Goal: Task Accomplishment & Management: Use online tool/utility

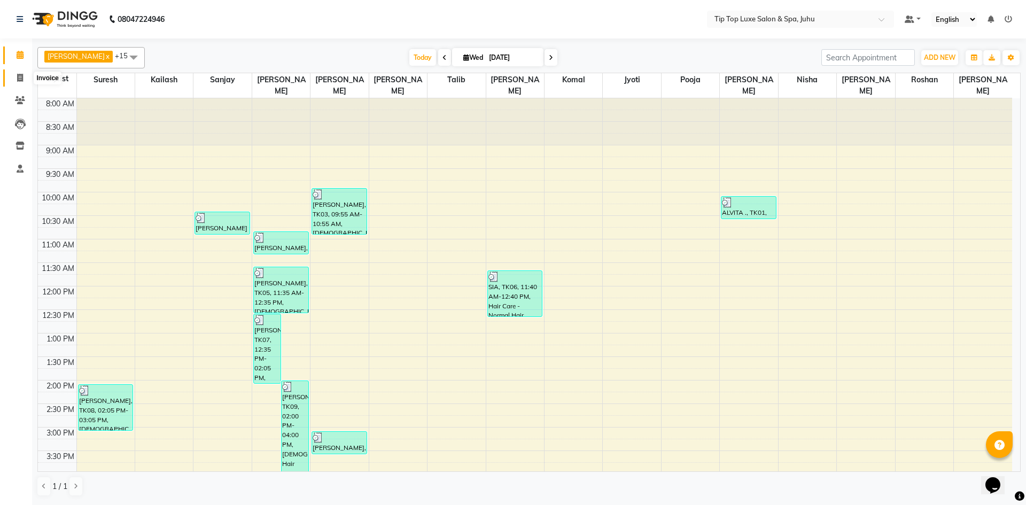
click at [14, 75] on span at bounding box center [20, 78] width 19 height 12
select select "8298"
select select "service"
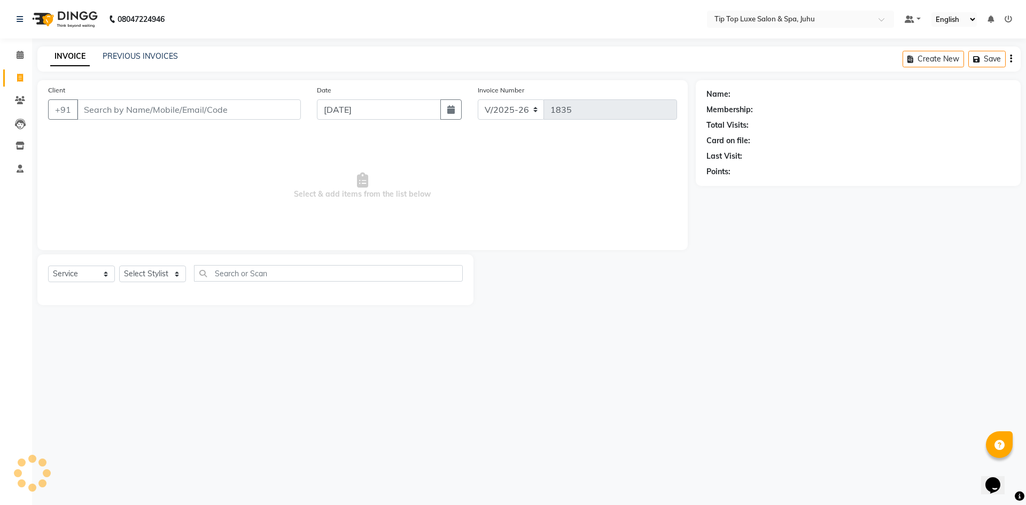
click at [107, 113] on input "Client" at bounding box center [189, 109] width 224 height 20
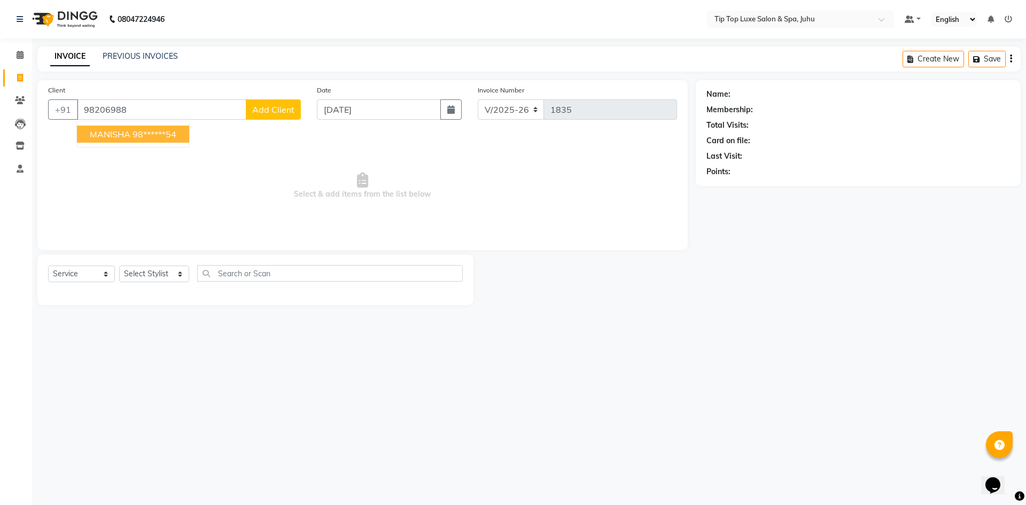
click at [118, 139] on span "MANISHA" at bounding box center [110, 134] width 41 height 11
type input "98******54"
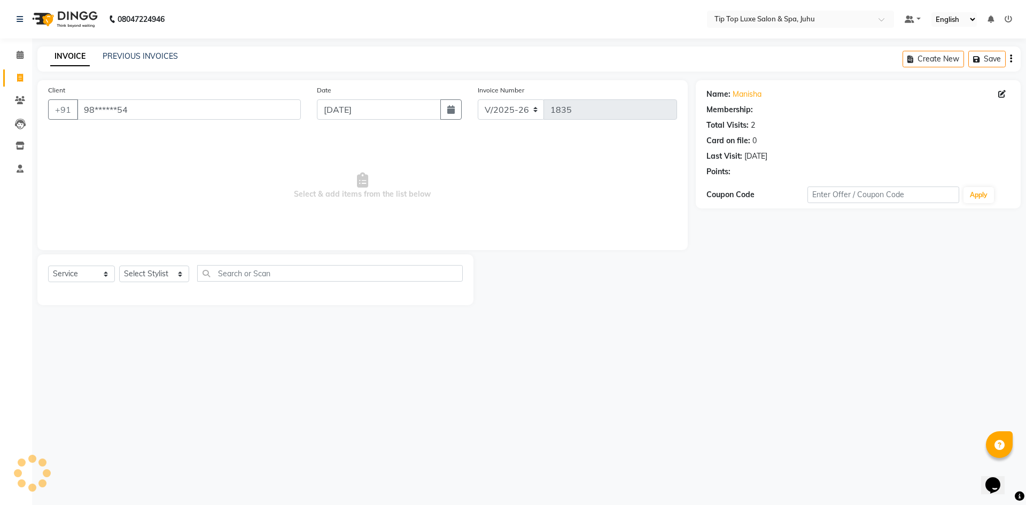
select select "1: Object"
select select "8298"
select select "service"
click at [230, 110] on input "Client" at bounding box center [189, 109] width 224 height 20
click at [135, 112] on input "Client" at bounding box center [189, 109] width 224 height 20
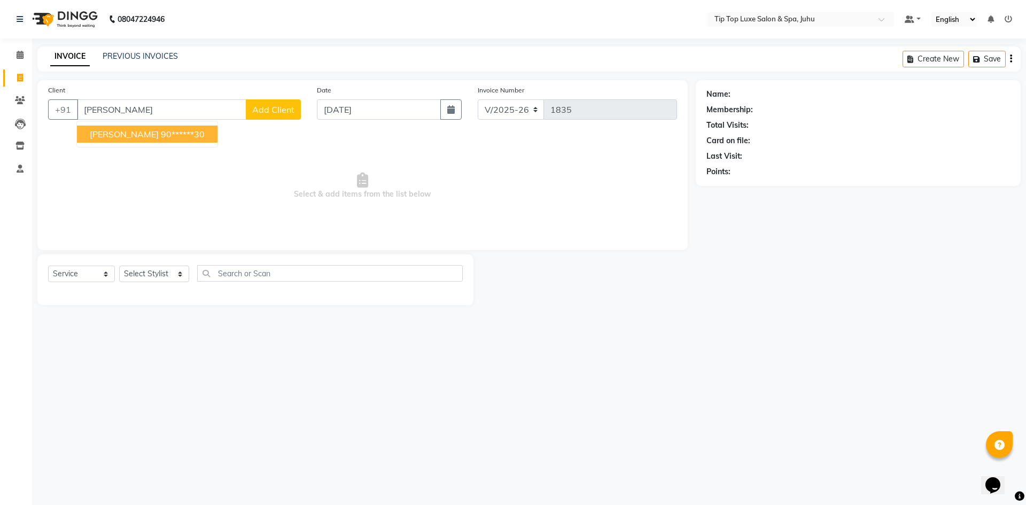
click at [161, 135] on ngb-highlight "90******30" at bounding box center [183, 134] width 44 height 11
type input "90******30"
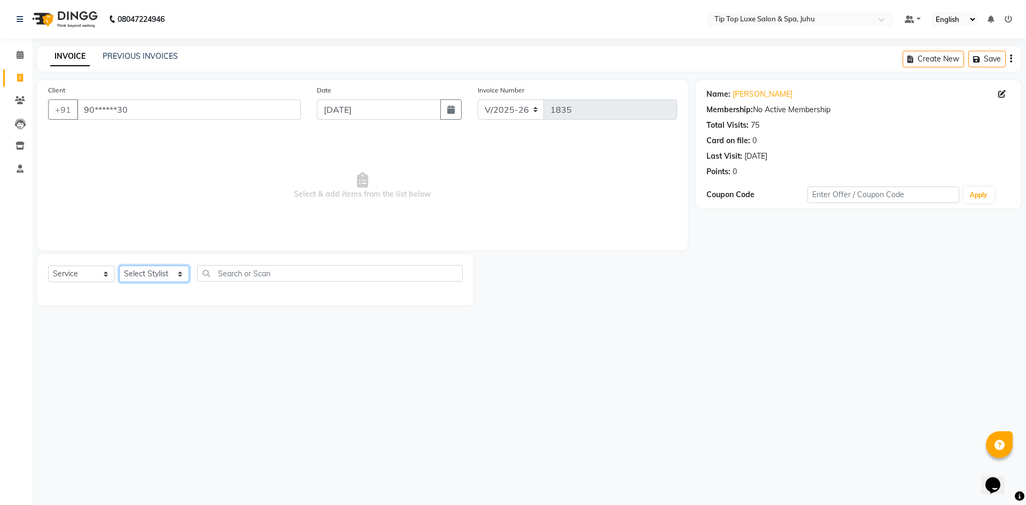
click at [144, 275] on select "Select Stylist AAYUSHREE admin Alisha creado ANAO Angela Jyoti Kailash Komal ma…" at bounding box center [154, 274] width 70 height 17
select select "82315"
click at [119, 266] on select "Select Stylist AAYUSHREE admin Alisha creado ANAO Angela Jyoti Kailash Komal ma…" at bounding box center [154, 274] width 70 height 17
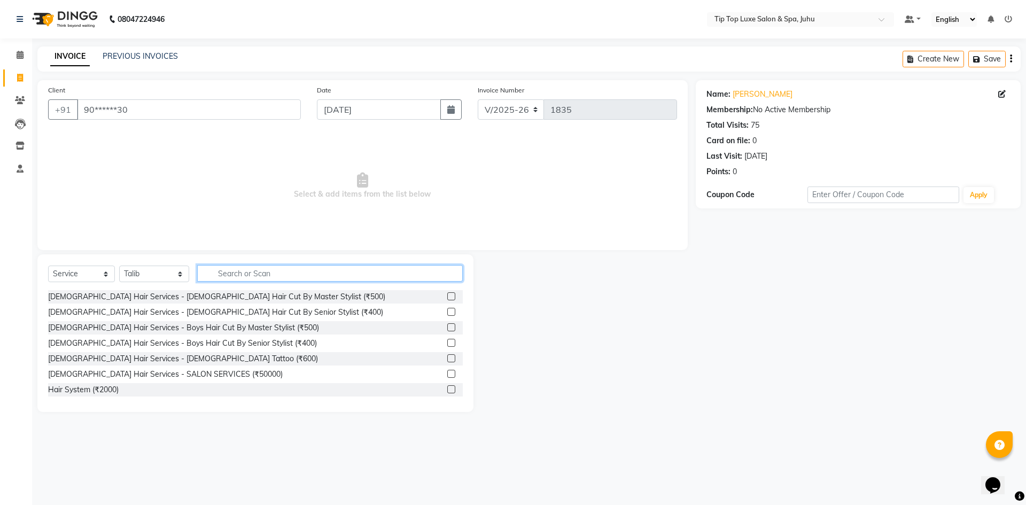
click at [225, 268] on input "text" at bounding box center [330, 273] width 266 height 17
type input "HAIR CUT"
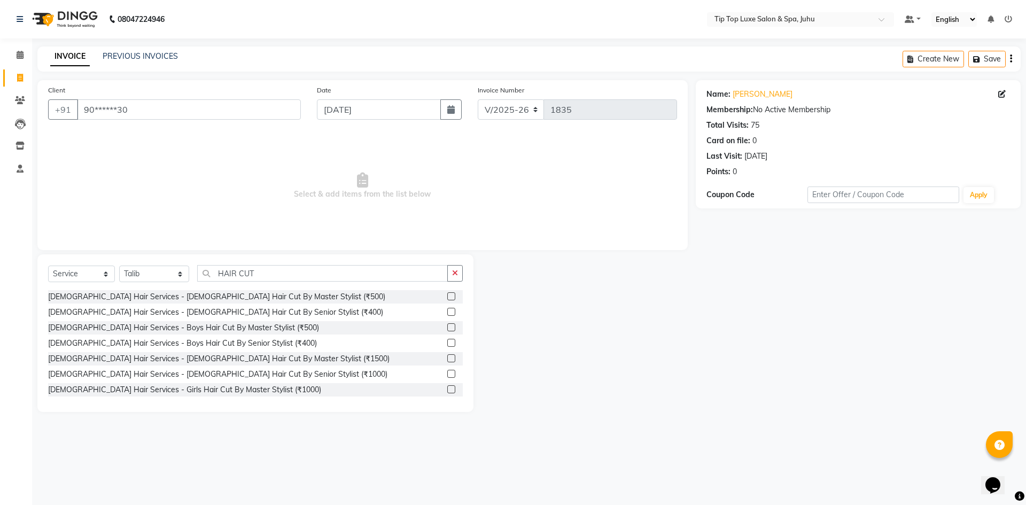
click at [447, 372] on label at bounding box center [451, 374] width 8 height 8
click at [447, 372] on input "checkbox" at bounding box center [450, 374] width 7 height 7
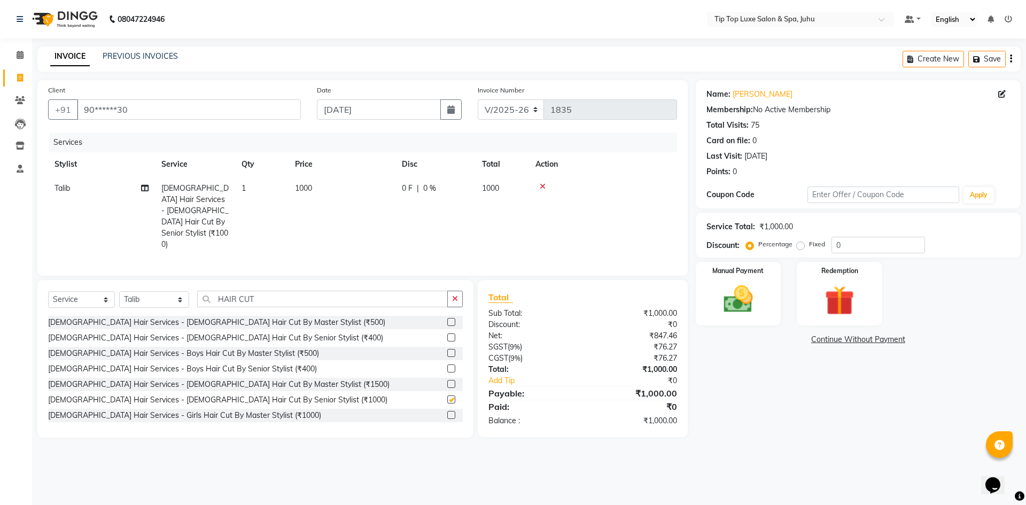
checkbox input "false"
click at [458, 295] on icon "button" at bounding box center [455, 298] width 6 height 7
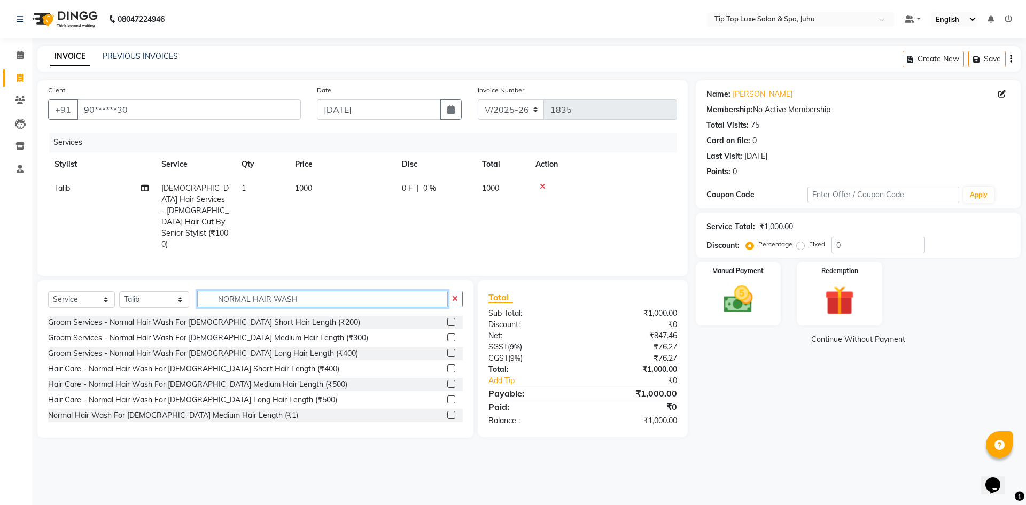
type input "NORMAL HAIR WASH"
click at [447, 364] on label at bounding box center [451, 368] width 8 height 8
click at [447, 366] on input "checkbox" at bounding box center [450, 369] width 7 height 7
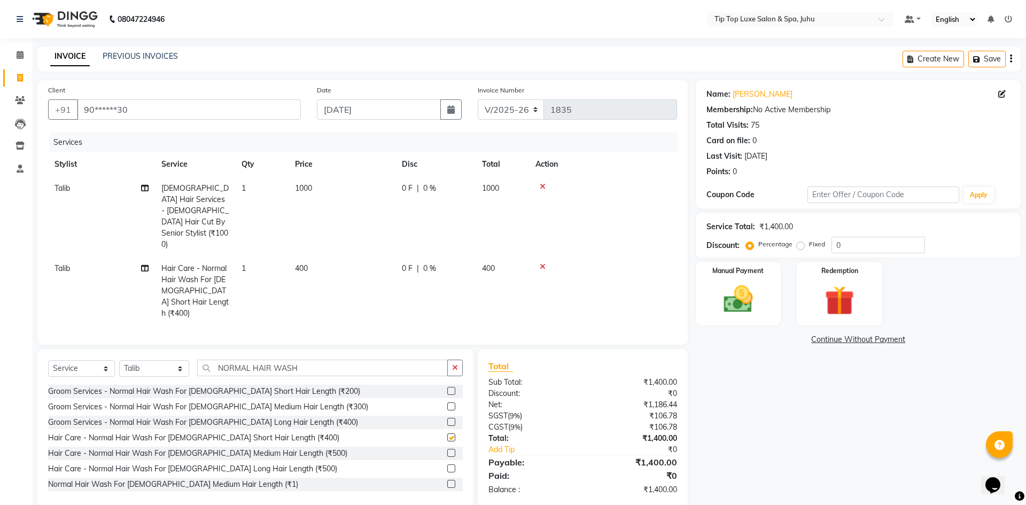
checkbox input "false"
click at [298, 263] on span "400" at bounding box center [301, 268] width 13 height 10
select select "82315"
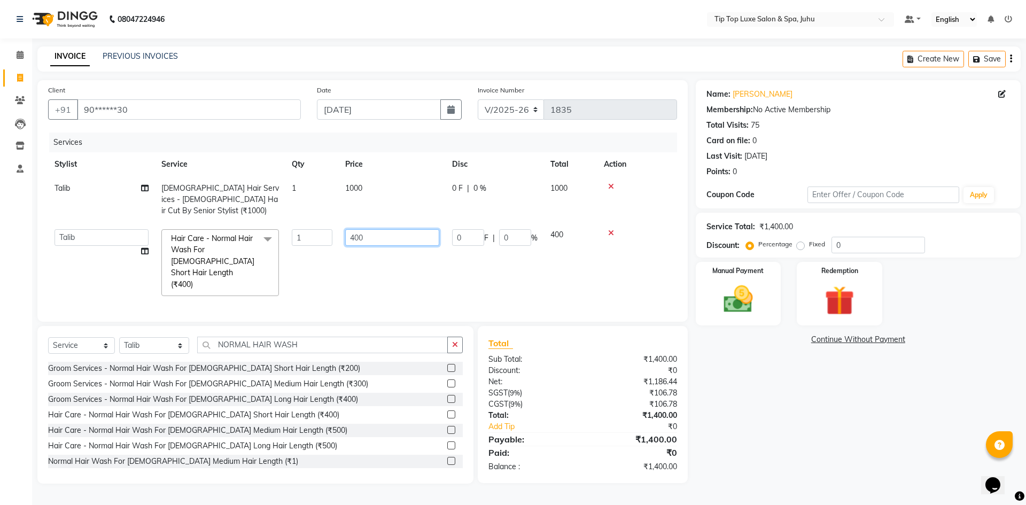
click at [355, 229] on input "400" at bounding box center [392, 237] width 94 height 17
type input "500"
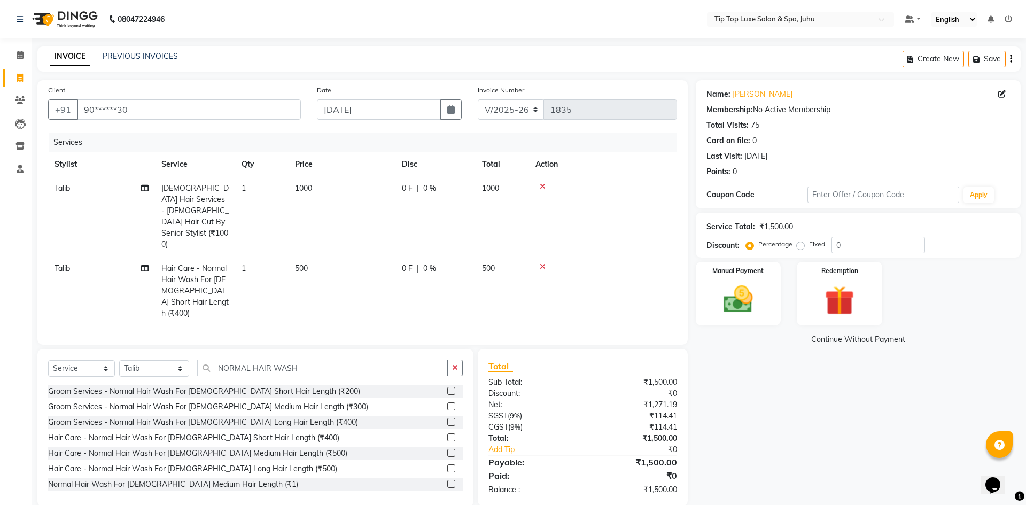
click at [347, 189] on td "1000" at bounding box center [342, 216] width 107 height 80
select select "82315"
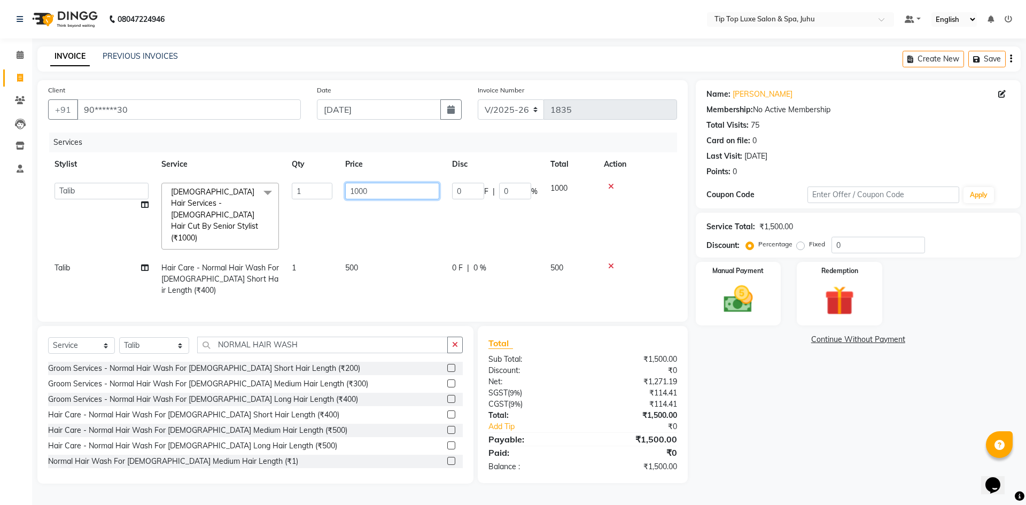
click at [360, 190] on input "1000" at bounding box center [392, 191] width 94 height 17
type input "1500"
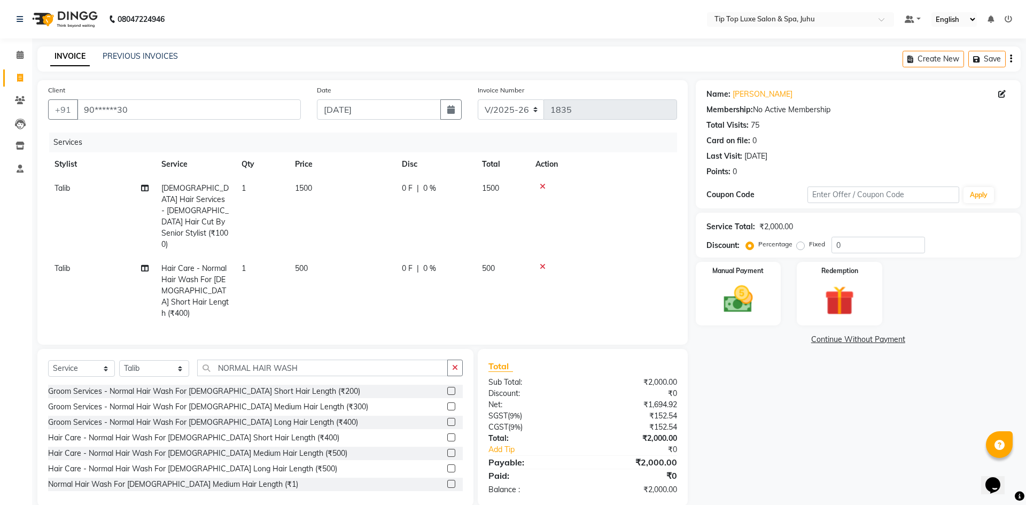
click at [354, 275] on td "500" at bounding box center [342, 291] width 107 height 69
select select "82315"
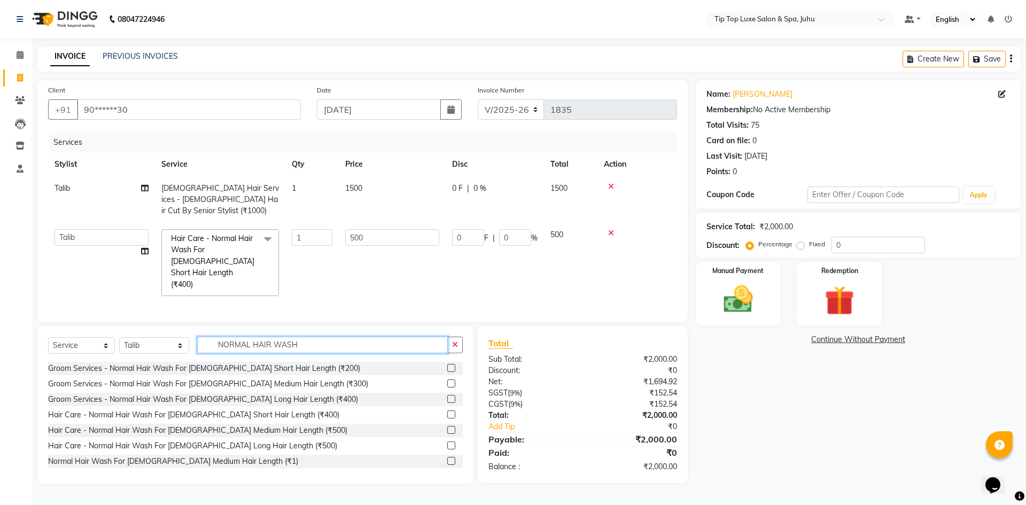
click at [382, 337] on input "NORMAL HAIR WASH" at bounding box center [322, 345] width 251 height 17
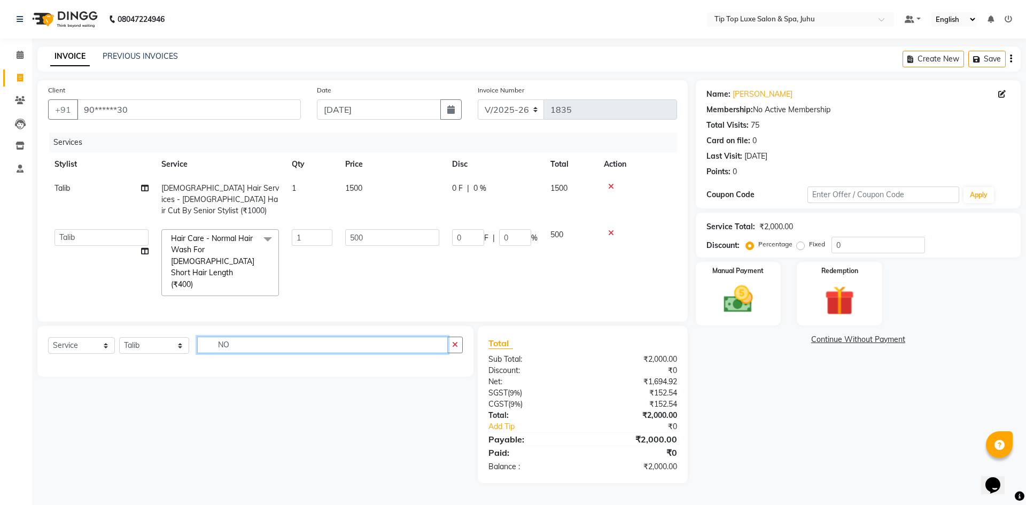
type input "N"
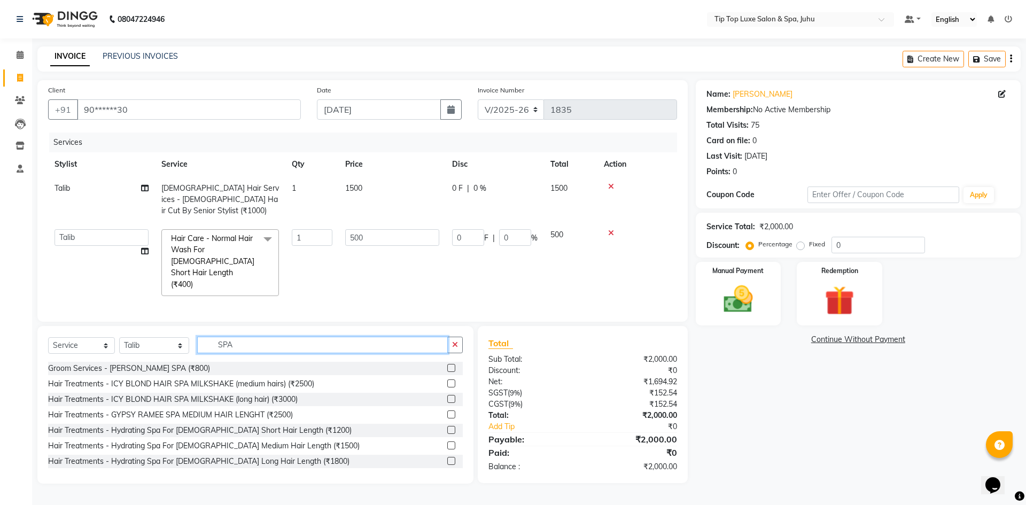
type input "SPA"
click at [447, 426] on label at bounding box center [451, 430] width 8 height 8
click at [447, 427] on input "checkbox" at bounding box center [450, 430] width 7 height 7
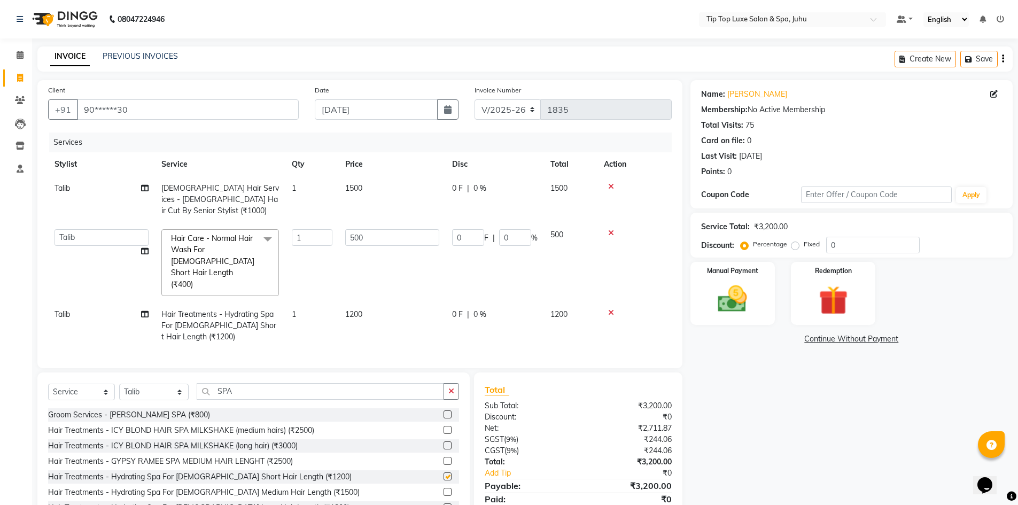
checkbox input "false"
click at [349, 309] on span "1200" at bounding box center [353, 314] width 17 height 10
select select "82315"
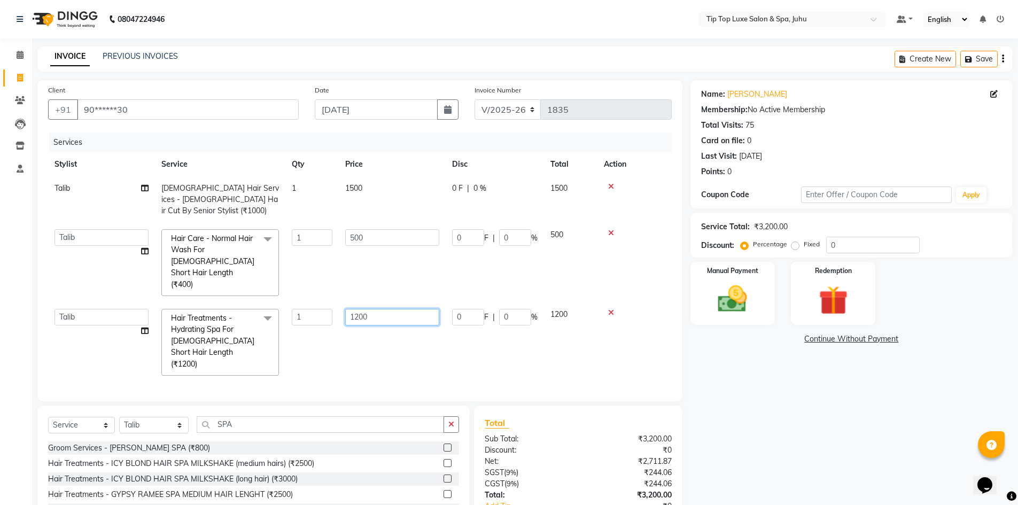
click at [355, 309] on input "1200" at bounding box center [392, 317] width 94 height 17
click at [377, 309] on input "200" at bounding box center [392, 317] width 94 height 17
type input "2000"
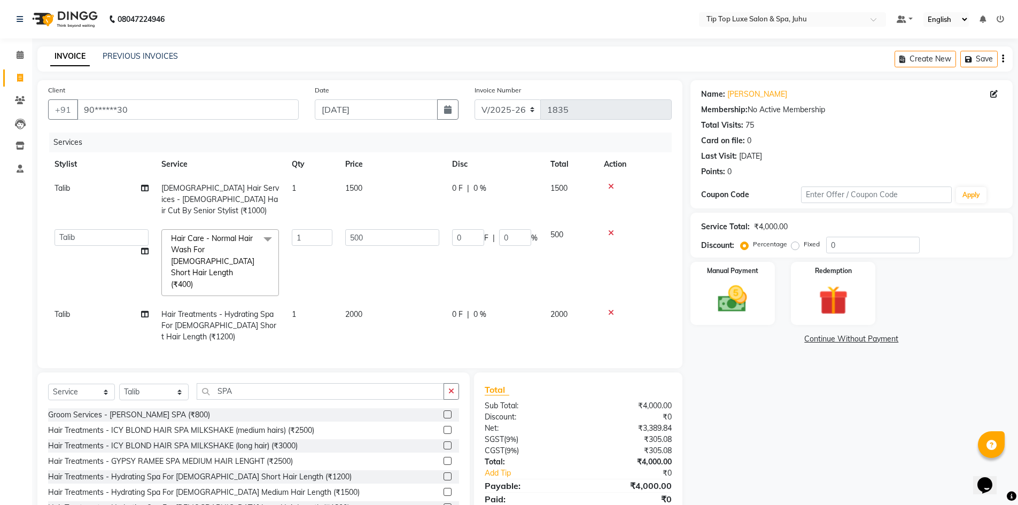
click at [413, 330] on div "Services Stylist Service Qty Price Disc Total Action Talib Female Hair Services…" at bounding box center [360, 245] width 624 height 225
click at [727, 301] on img at bounding box center [732, 299] width 49 height 35
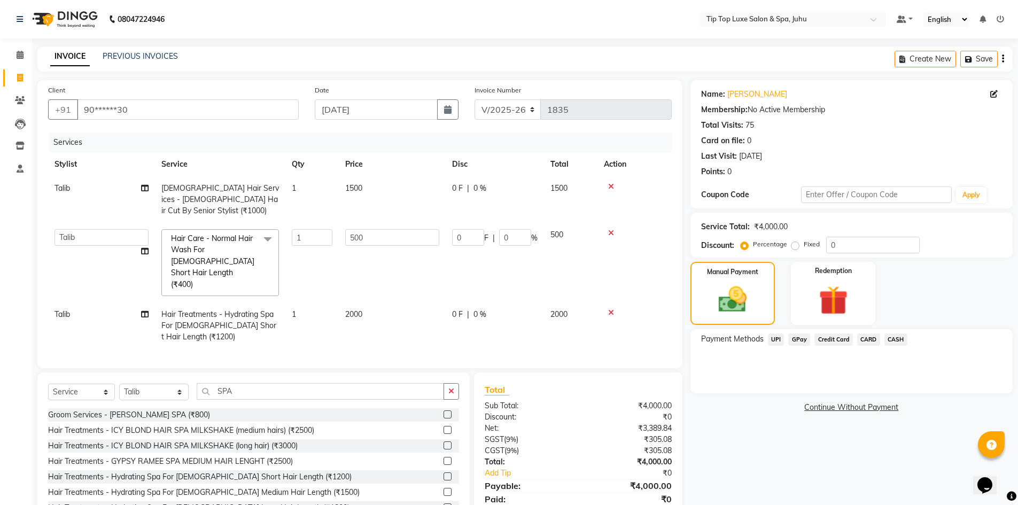
click at [354, 309] on span "2000" at bounding box center [353, 314] width 17 height 10
select select "82315"
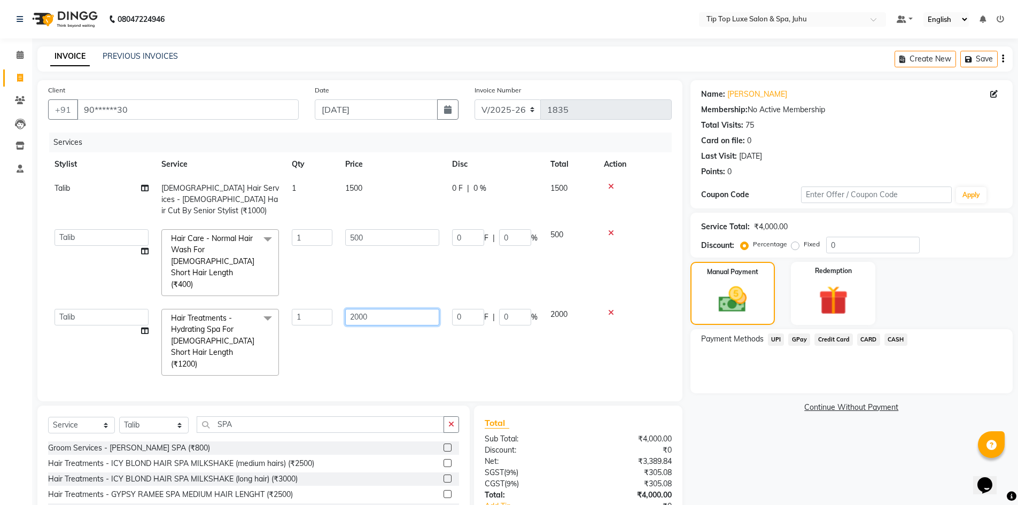
click at [362, 309] on input "2000" at bounding box center [392, 317] width 94 height 17
type input "2500"
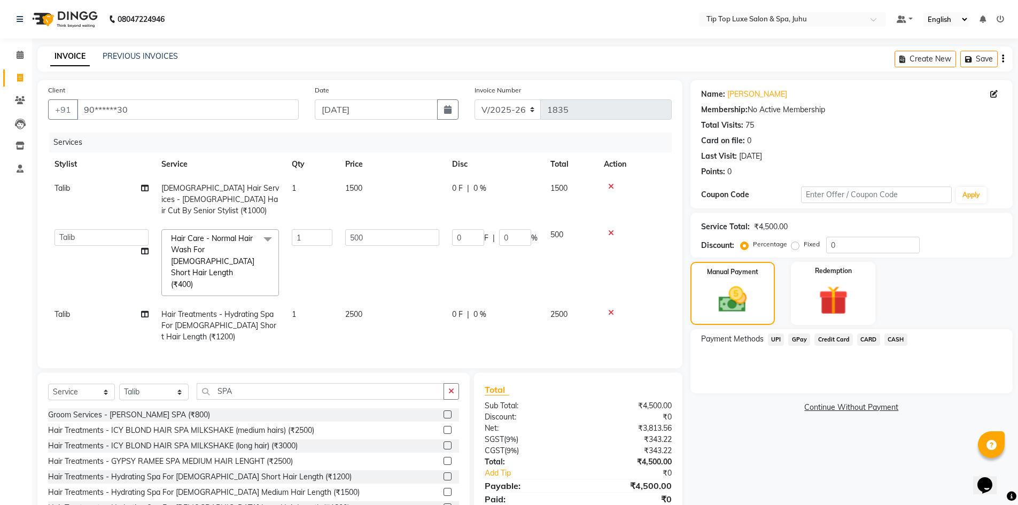
click at [399, 328] on div "Services Stylist Service Qty Price Disc Total Action Talib Female Hair Services…" at bounding box center [360, 245] width 624 height 225
click at [893, 341] on span "CASH" at bounding box center [895, 339] width 23 height 12
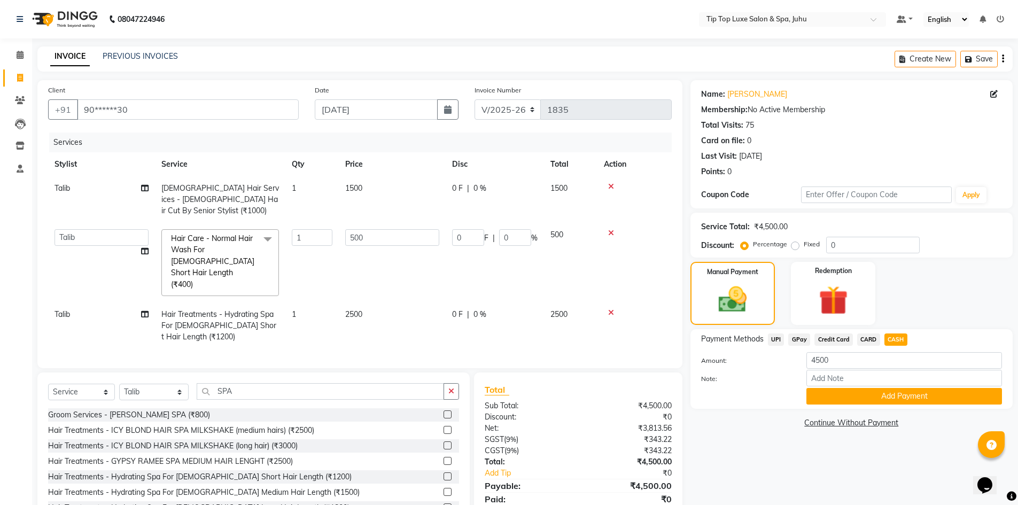
click at [866, 340] on span "CARD" at bounding box center [868, 339] width 23 height 12
click at [839, 393] on button "Add Payment" at bounding box center [904, 396] width 196 height 17
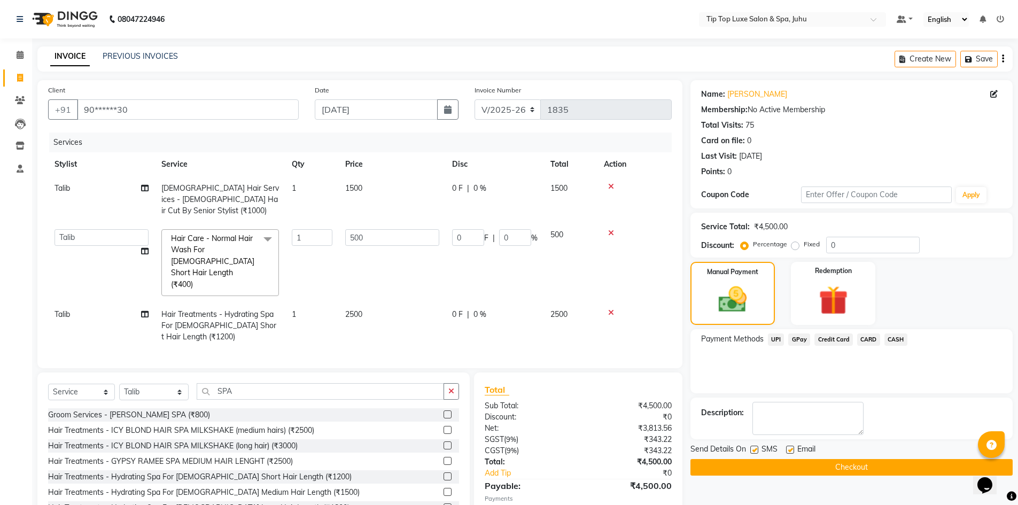
click at [825, 469] on button "Checkout" at bounding box center [851, 467] width 322 height 17
